Goal: Information Seeking & Learning: Learn about a topic

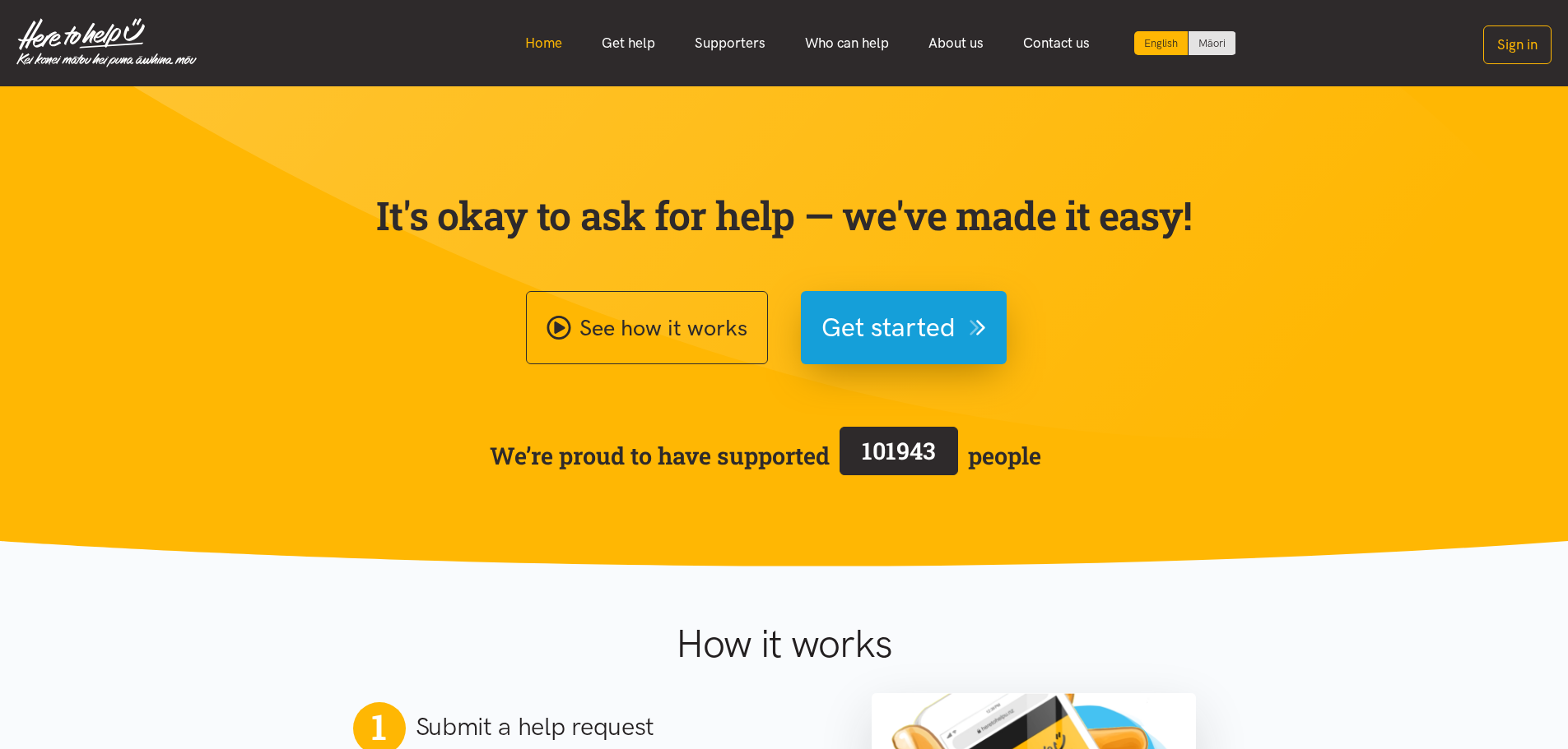
click at [522, 56] on link "Home" at bounding box center [543, 42] width 77 height 35
click at [625, 49] on link "Get help" at bounding box center [628, 42] width 93 height 35
click at [637, 42] on link "Get help" at bounding box center [628, 42] width 93 height 35
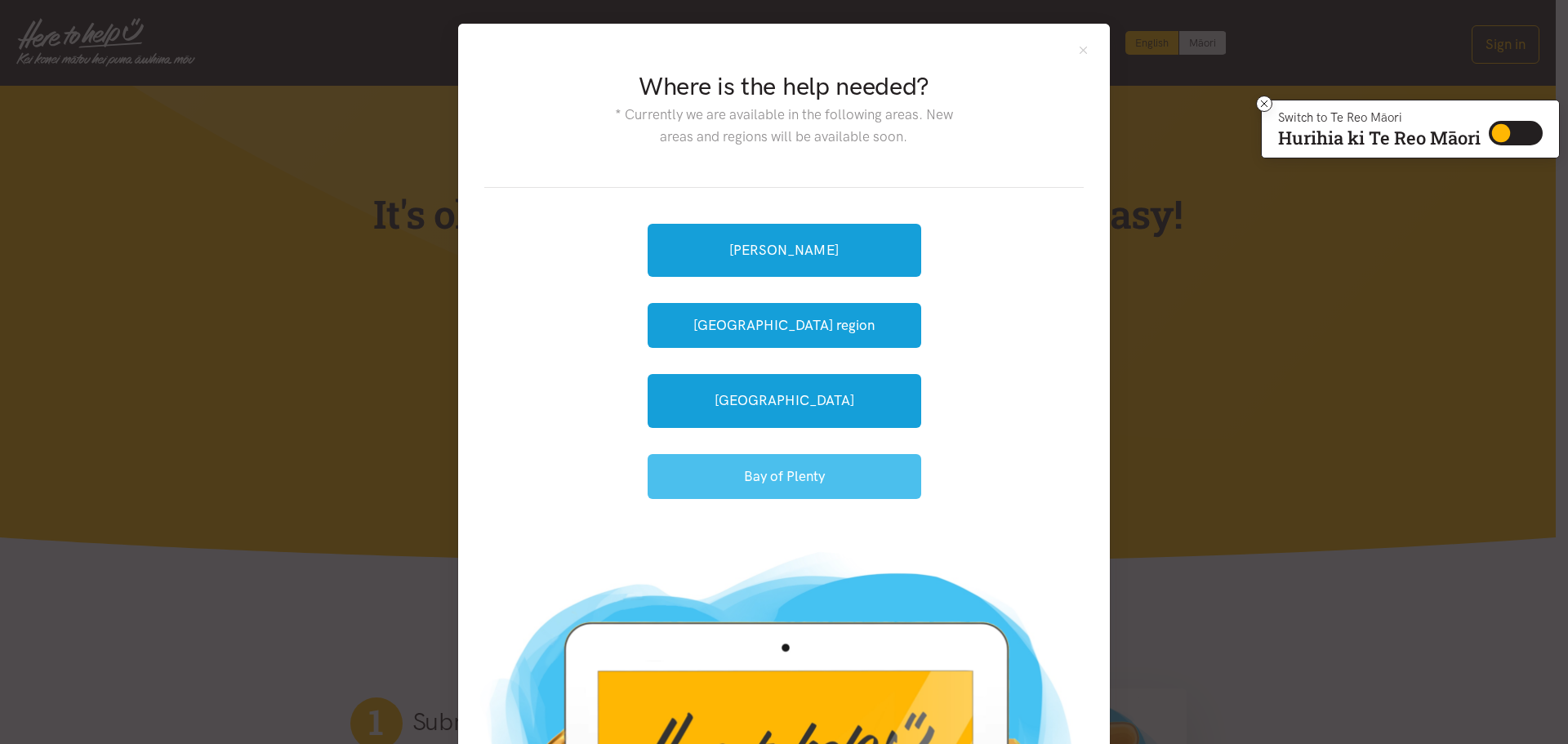
click at [809, 468] on button "Bay of Plenty" at bounding box center [785, 476] width 274 height 45
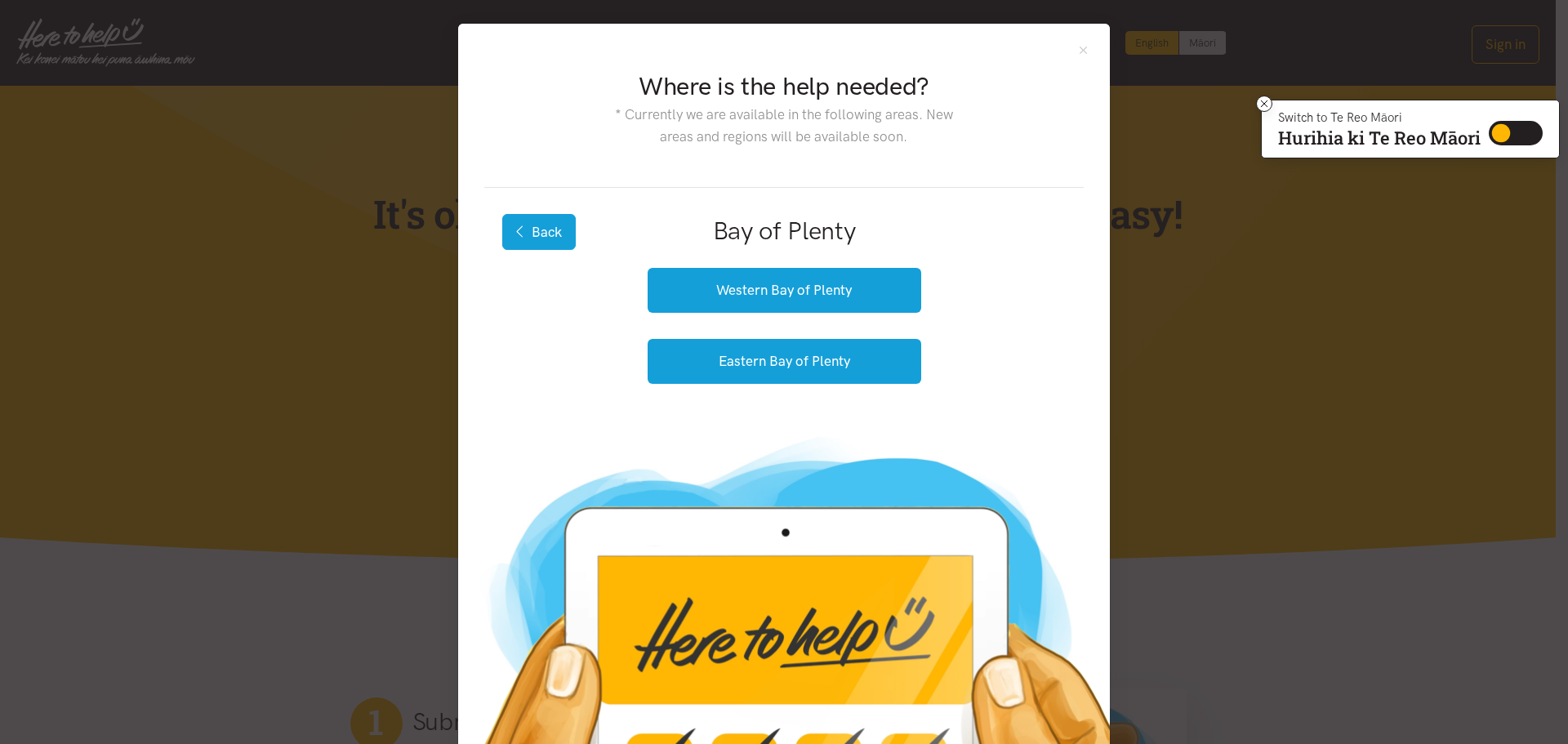
click at [533, 231] on button "Back" at bounding box center [539, 232] width 73 height 36
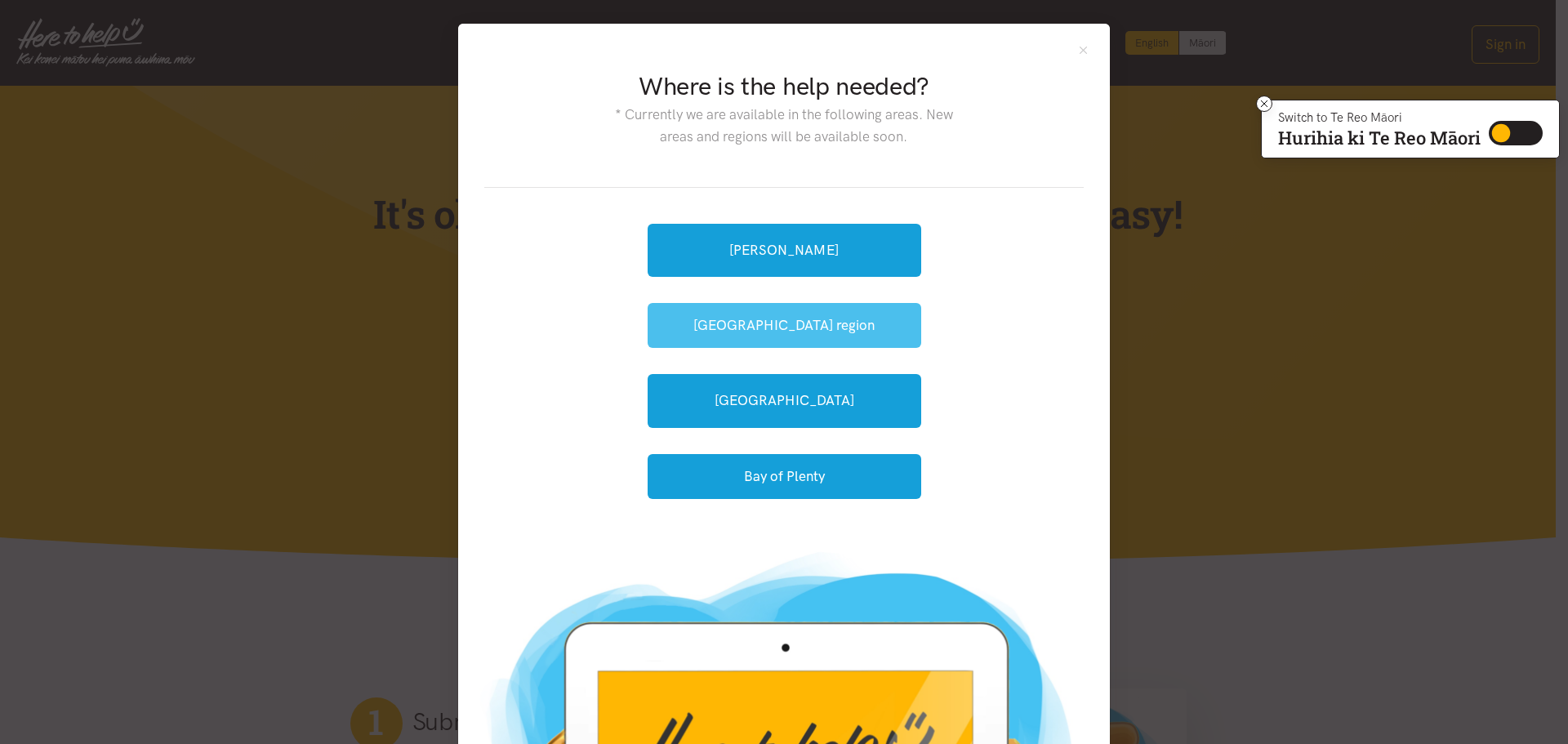
click at [782, 323] on button "[GEOGRAPHIC_DATA] region" at bounding box center [785, 326] width 274 height 45
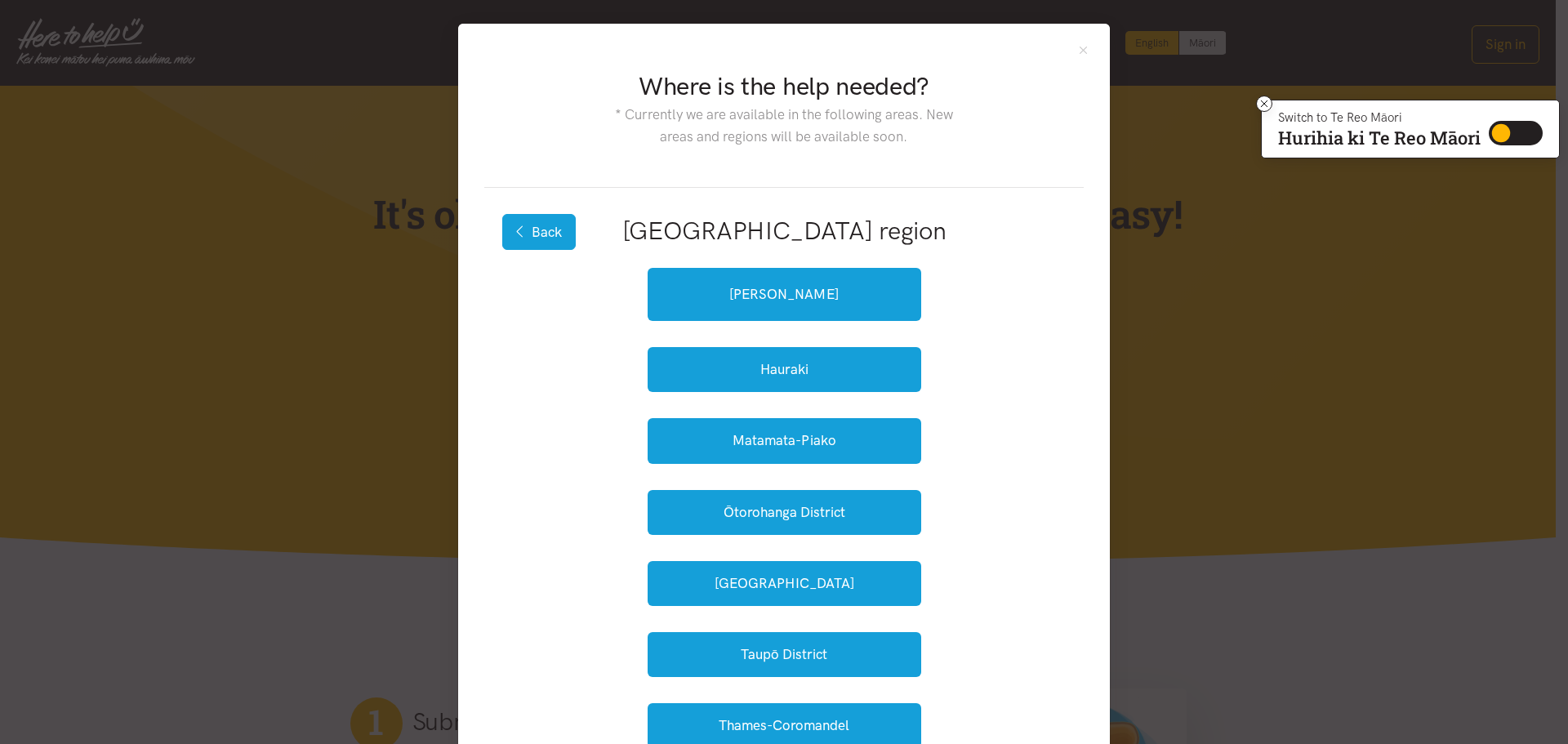
click at [543, 231] on button "Back" at bounding box center [539, 232] width 73 height 36
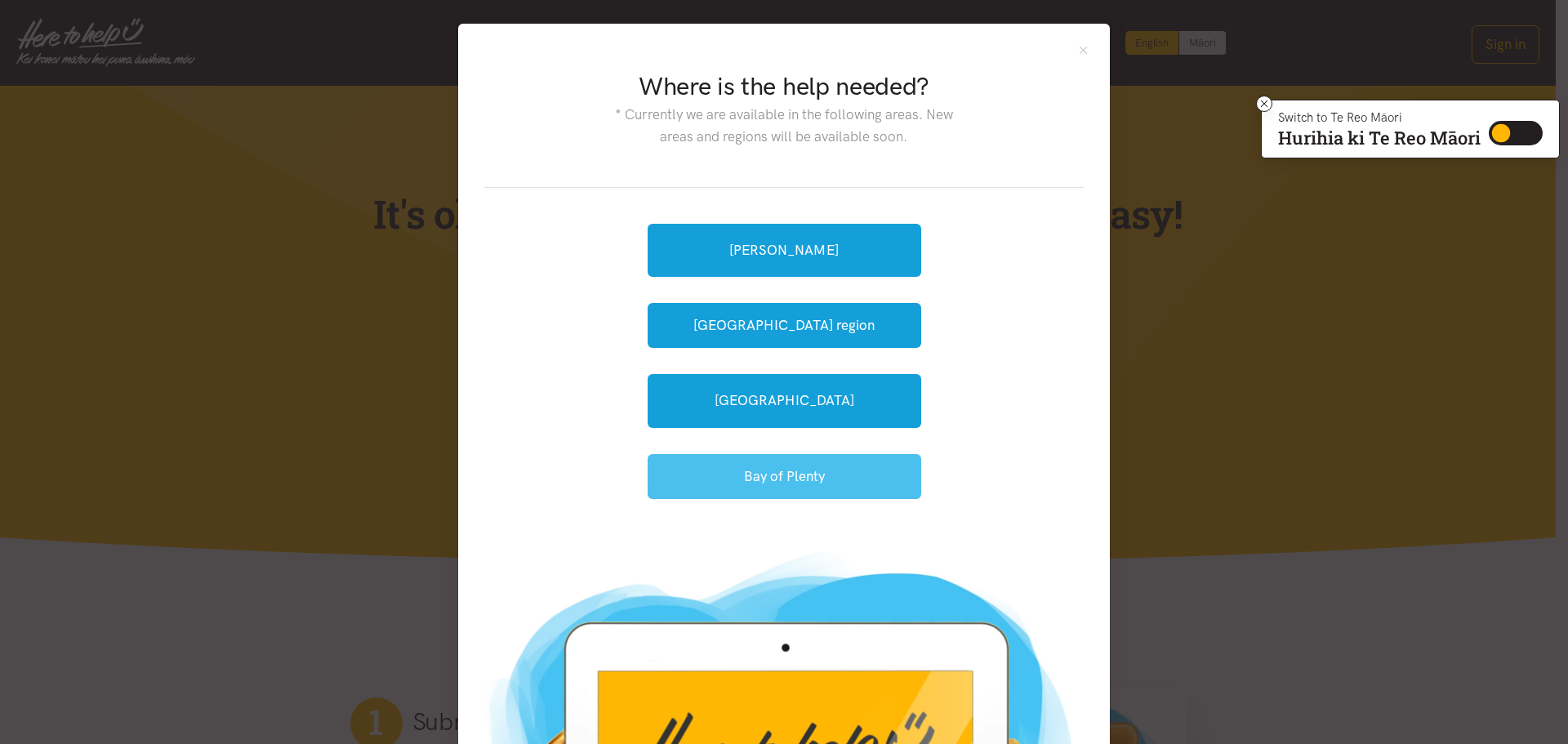
click at [810, 480] on button "Bay of Plenty" at bounding box center [785, 476] width 274 height 45
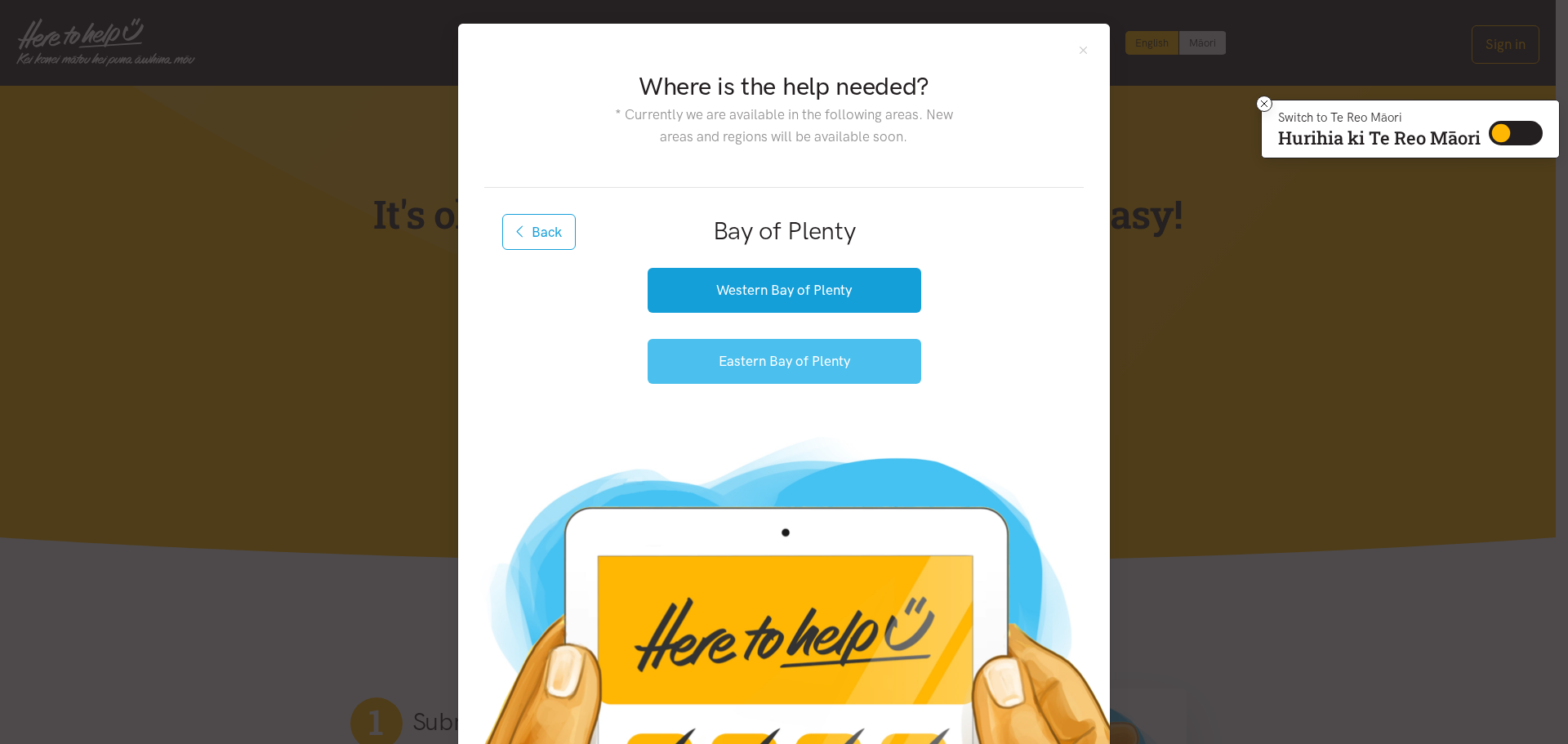
click at [793, 362] on button "Eastern Bay of Plenty" at bounding box center [785, 362] width 274 height 45
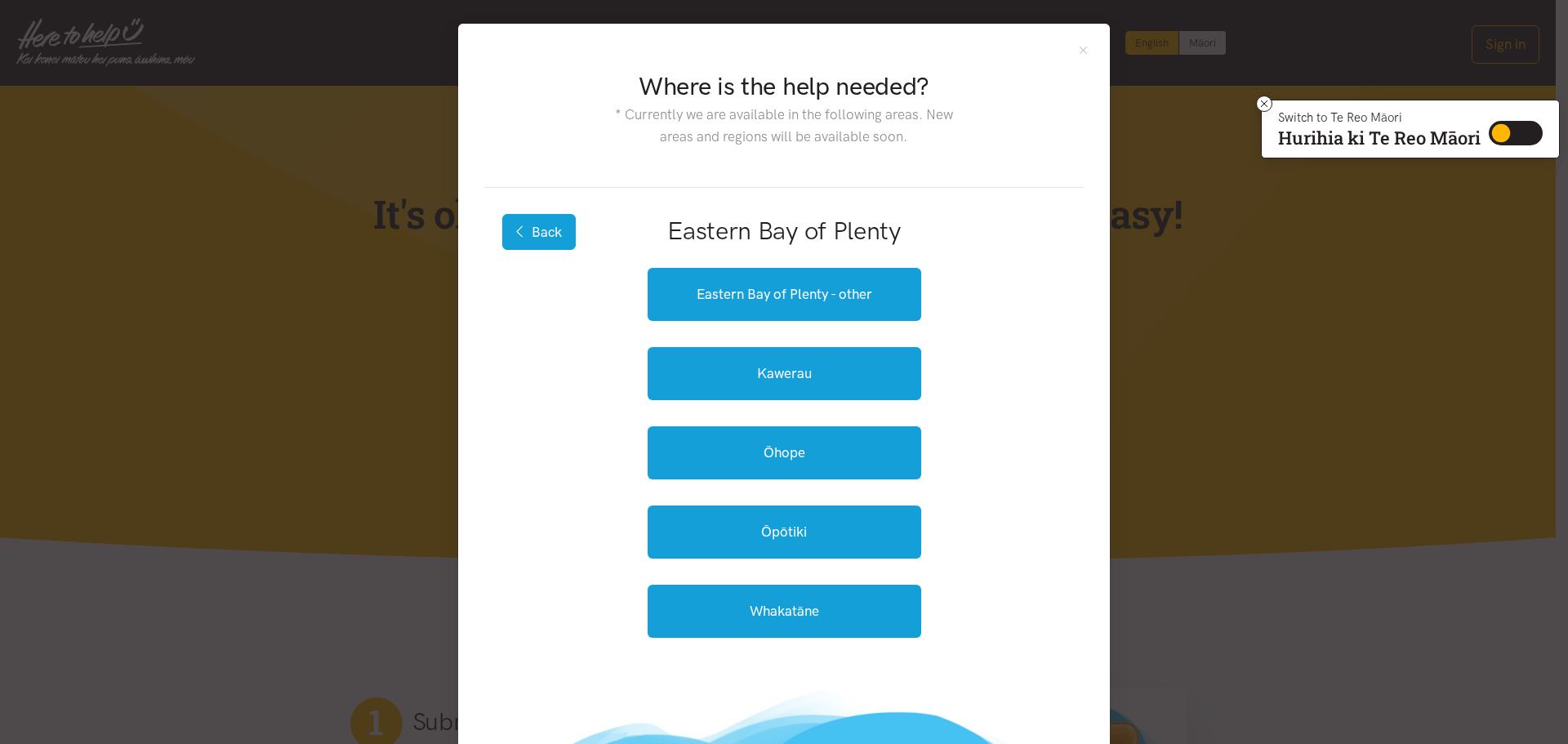
click at [546, 219] on button "Back" at bounding box center [539, 232] width 73 height 36
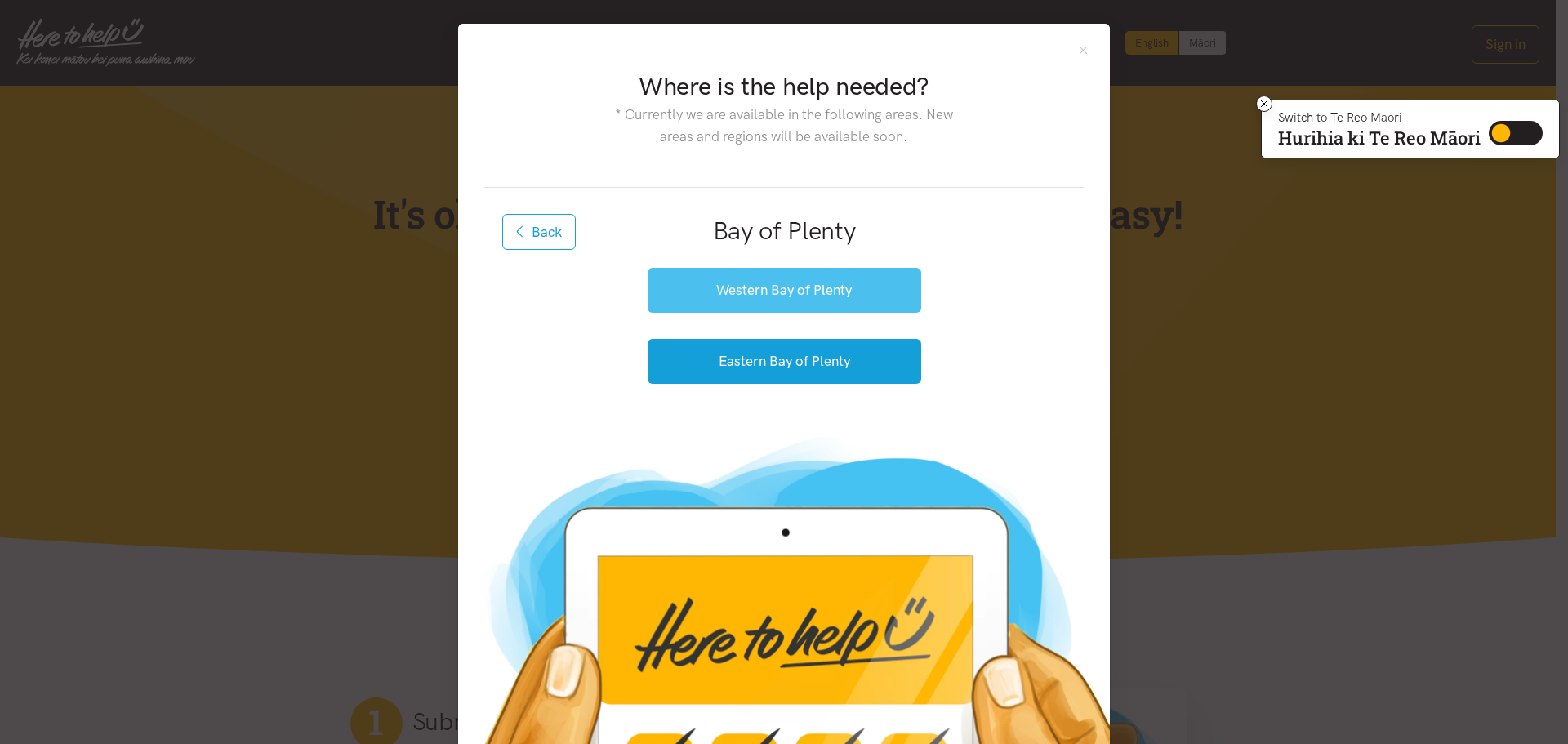
drag, startPoint x: 728, startPoint y: 272, endPoint x: 750, endPoint y: 283, distance: 24.6
click at [729, 271] on button "Western Bay of Plenty" at bounding box center [785, 290] width 274 height 45
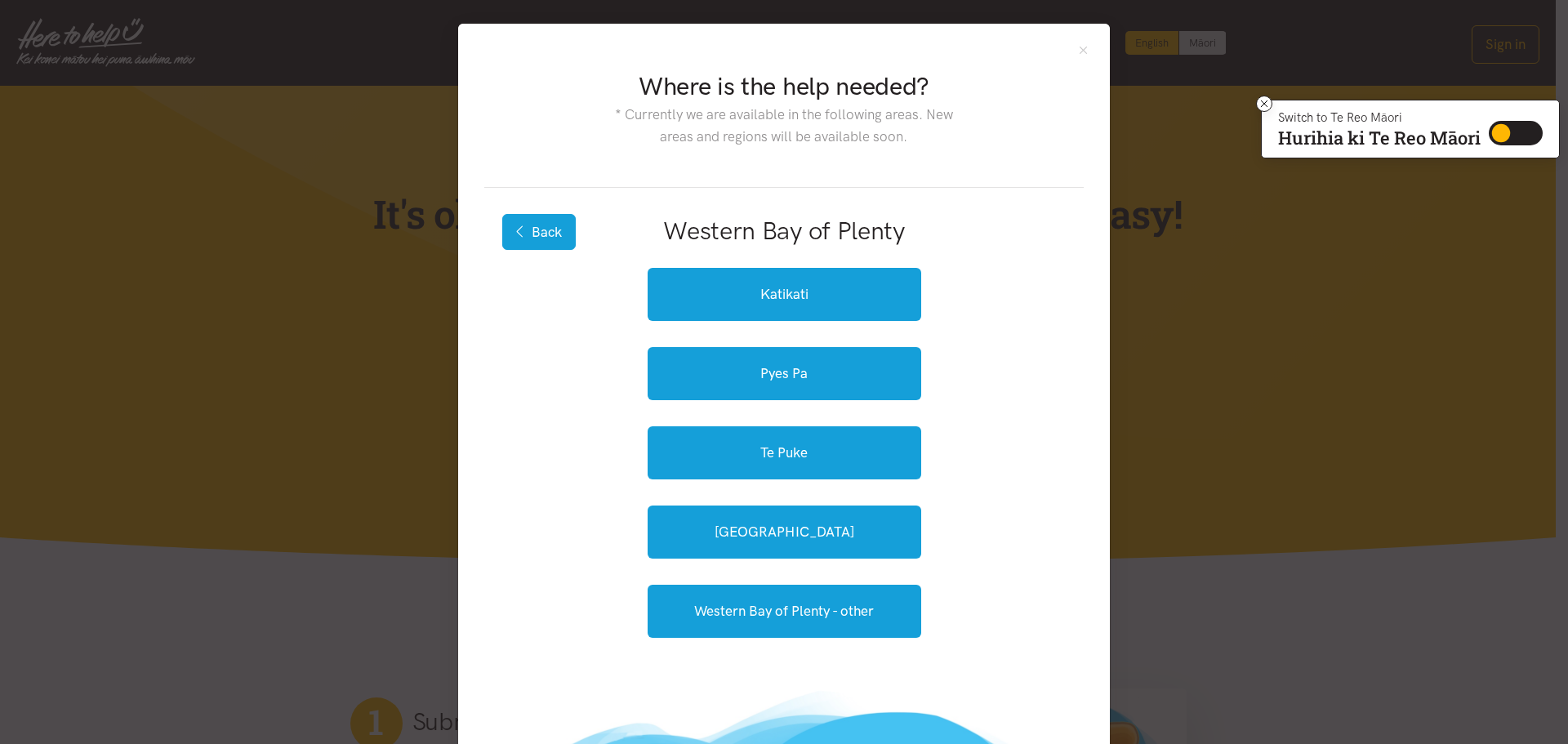
click at [549, 232] on button "Back" at bounding box center [539, 232] width 73 height 36
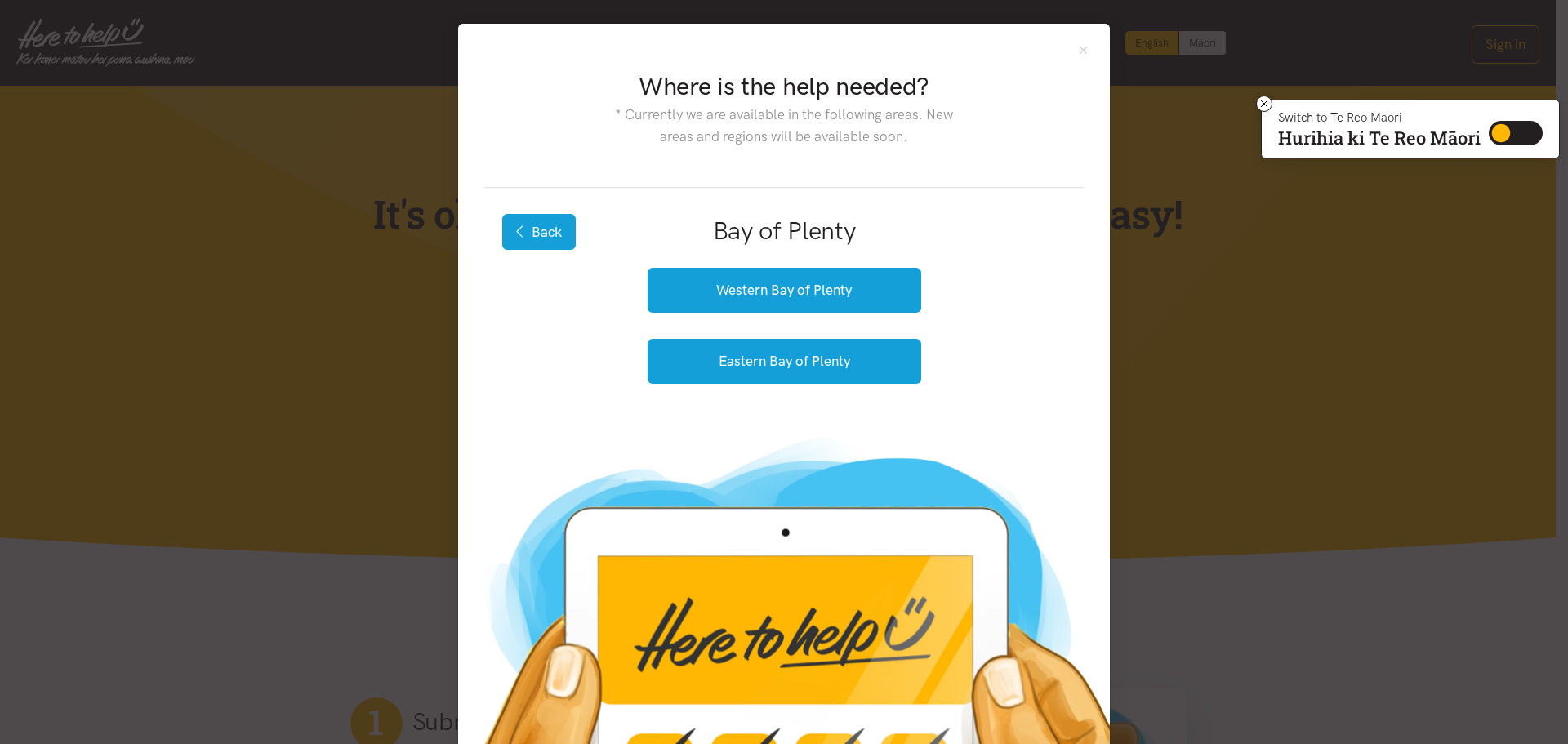
click at [527, 225] on button "Back" at bounding box center [539, 232] width 73 height 36
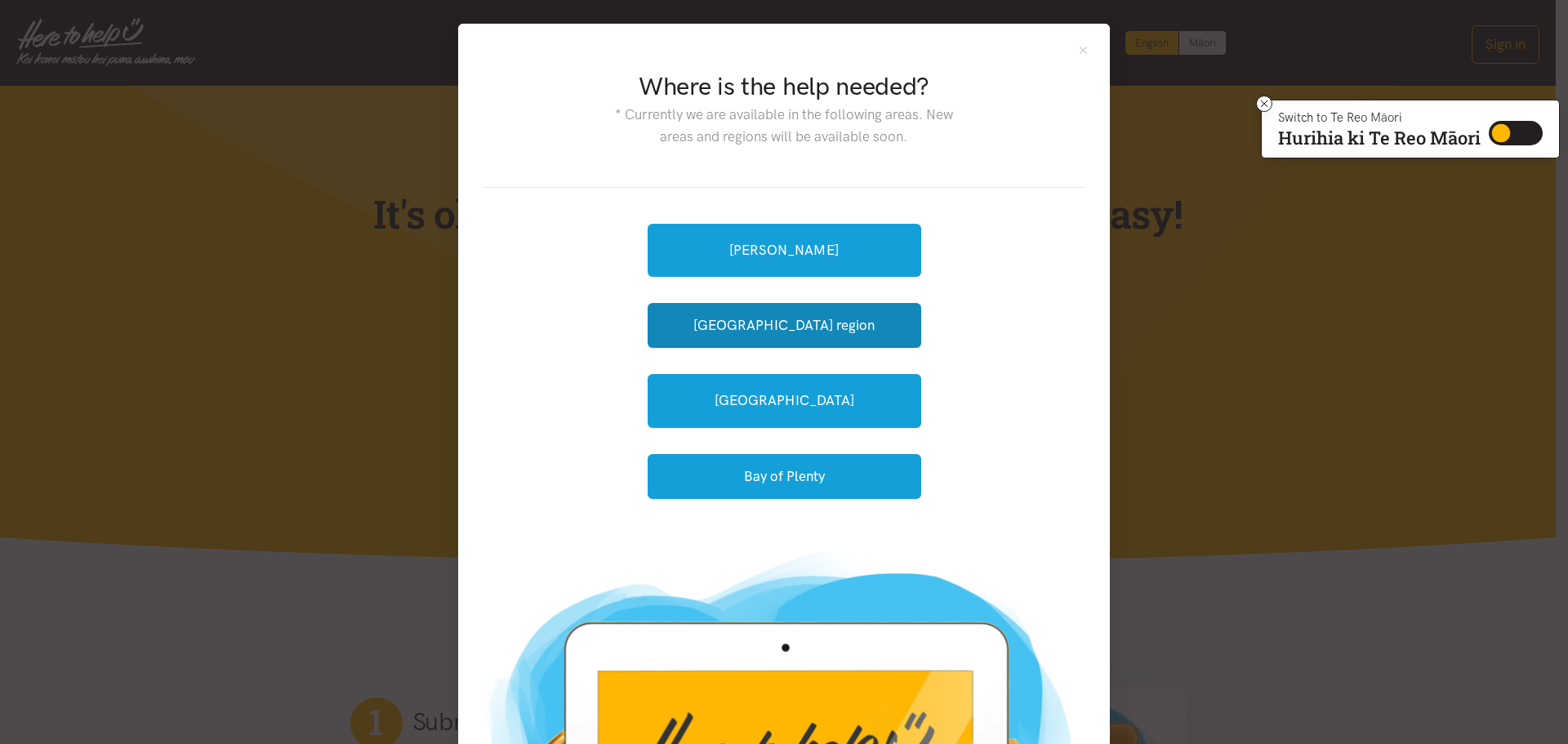
drag, startPoint x: 817, startPoint y: 331, endPoint x: 873, endPoint y: 373, distance: 70.0
click at [817, 330] on button "[GEOGRAPHIC_DATA] region" at bounding box center [785, 326] width 274 height 45
